Goal: Use online tool/utility

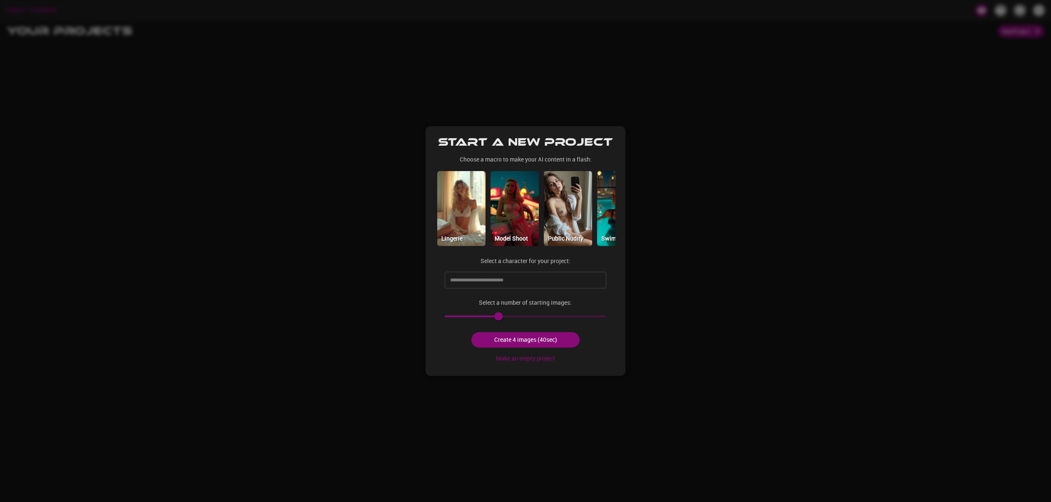
scroll to position [0, 327]
click at [563, 215] on img at bounding box center [566, 208] width 48 height 75
click at [512, 283] on input "text" at bounding box center [519, 280] width 142 height 13
click at [475, 359] on p "@ [PERSON_NAME]" at bounding box center [486, 359] width 42 height 7
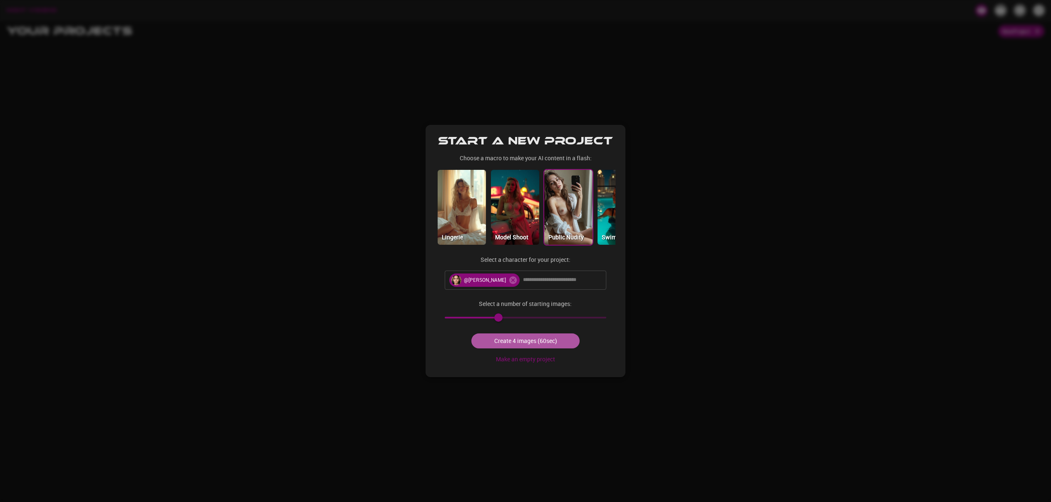
click at [511, 344] on button "Create 4 images (60sec)" at bounding box center [526, 341] width 108 height 15
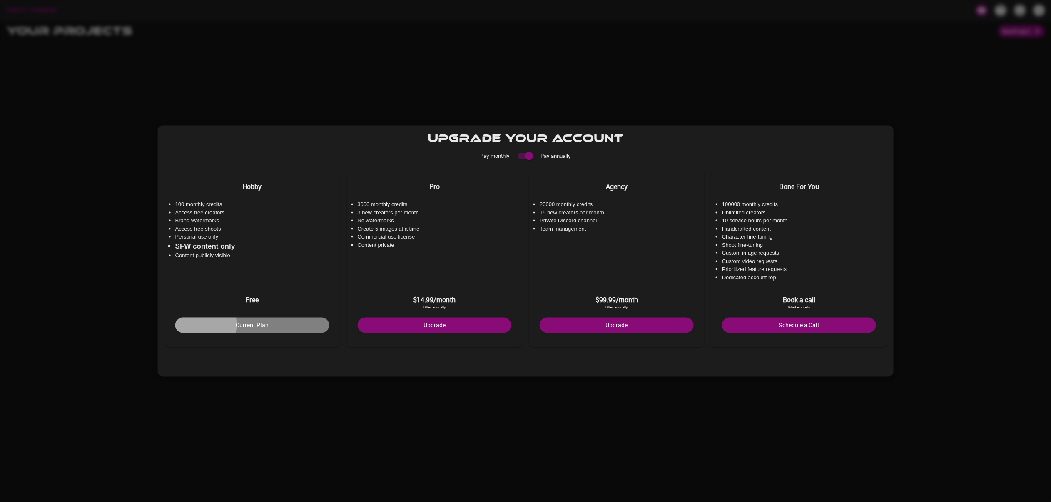
click at [201, 326] on button "Current Plan" at bounding box center [252, 325] width 154 height 15
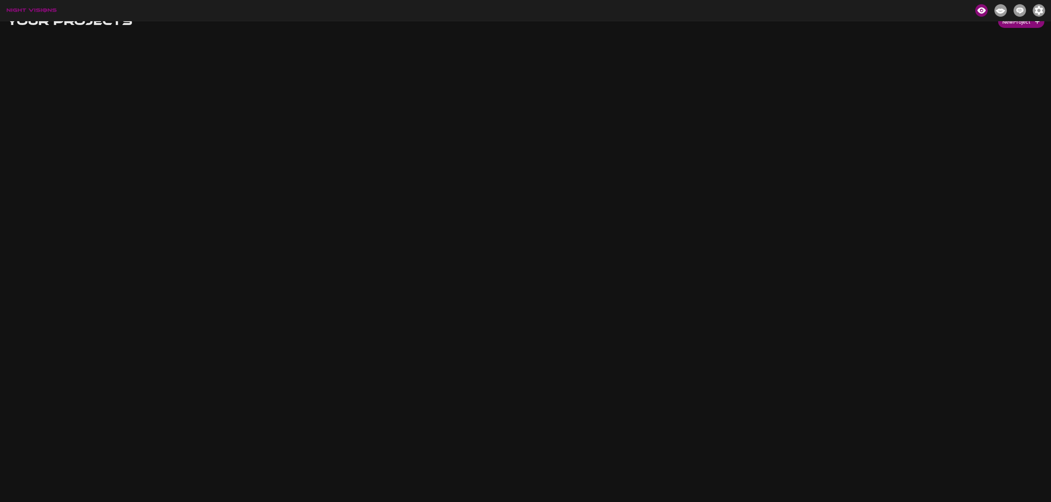
scroll to position [0, 0]
click at [1016, 33] on button "New Project" at bounding box center [1021, 31] width 46 height 13
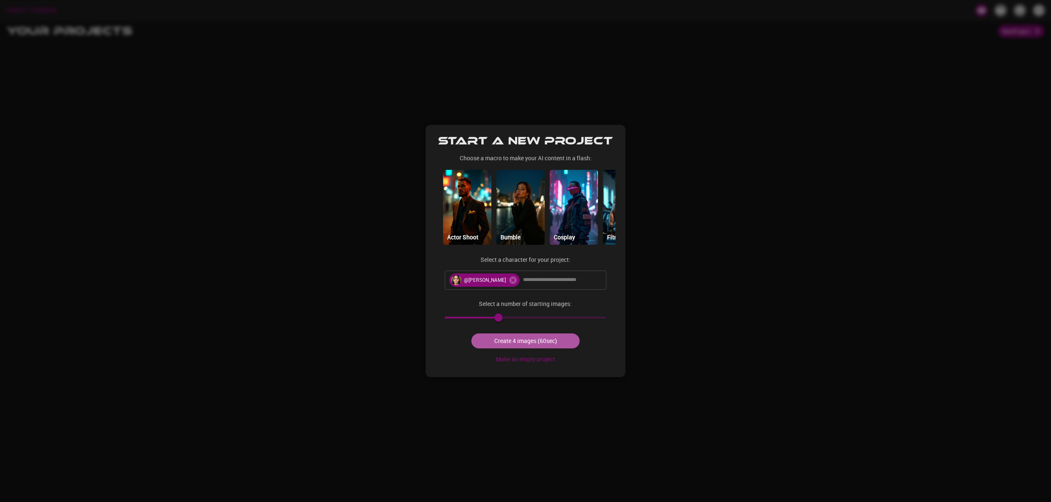
click at [527, 342] on button "Create 4 images (60sec)" at bounding box center [526, 341] width 108 height 15
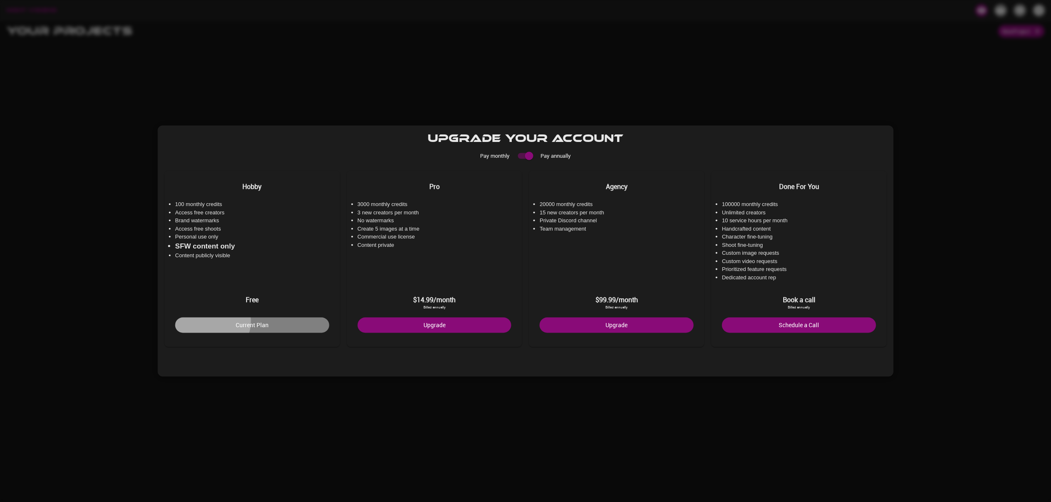
click at [212, 322] on button "Current Plan" at bounding box center [252, 325] width 154 height 15
